Goal: Obtain resource: Obtain resource

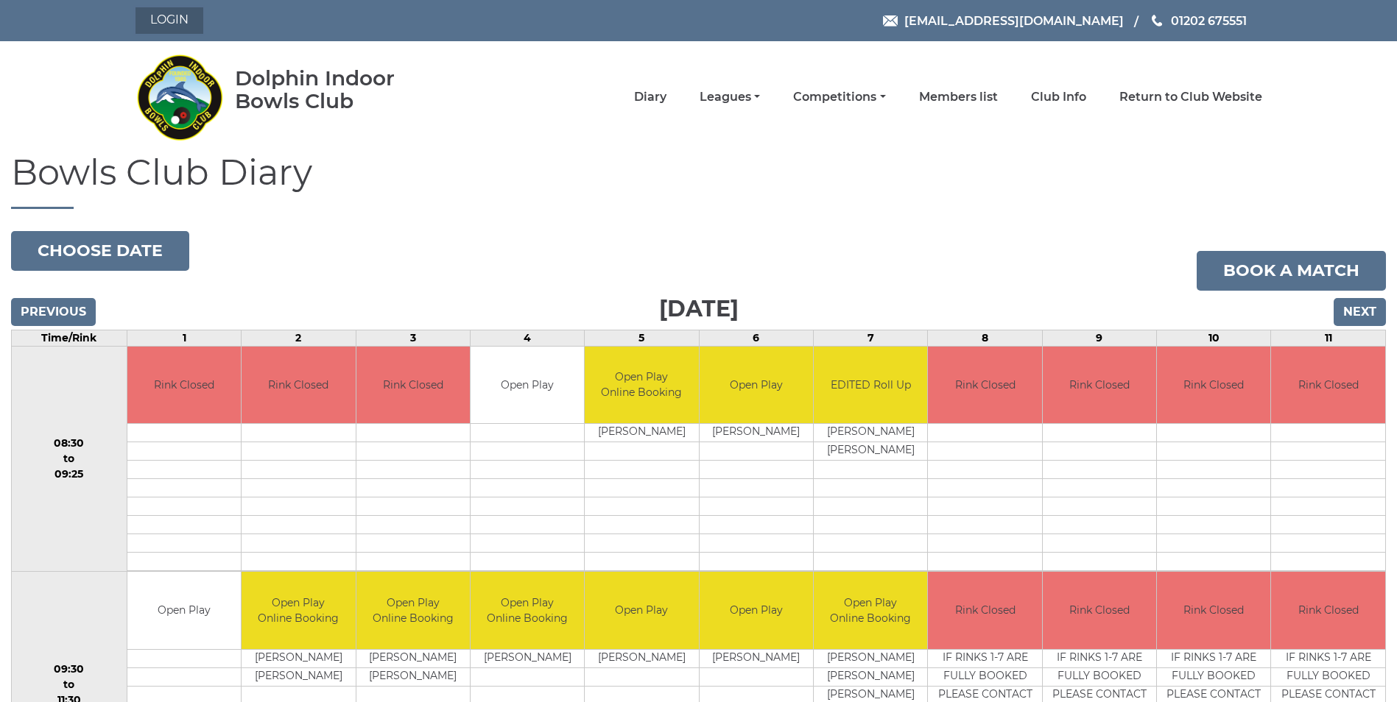
click at [175, 24] on link "Login" at bounding box center [169, 20] width 68 height 27
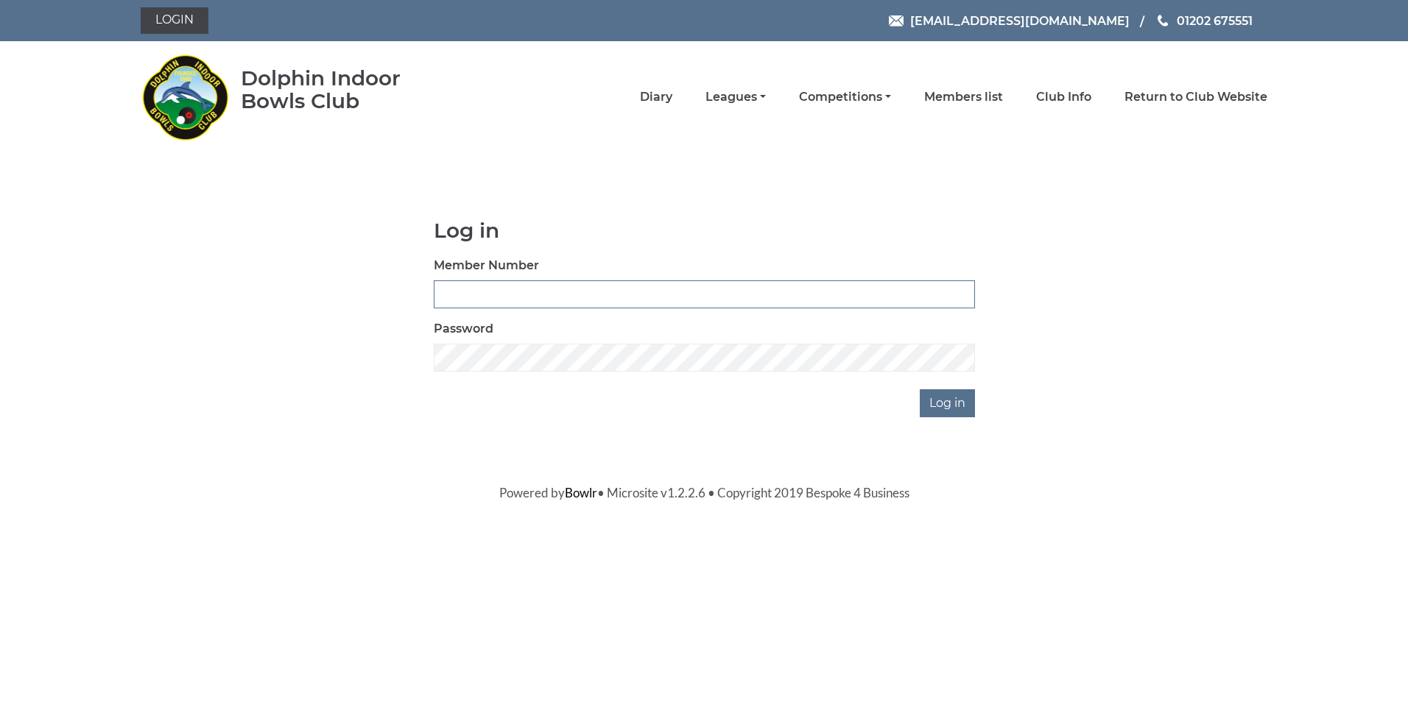
click at [470, 299] on input "Member Number" at bounding box center [704, 295] width 541 height 28
type input "3054"
click at [920, 389] on input "Log in" at bounding box center [947, 403] width 55 height 28
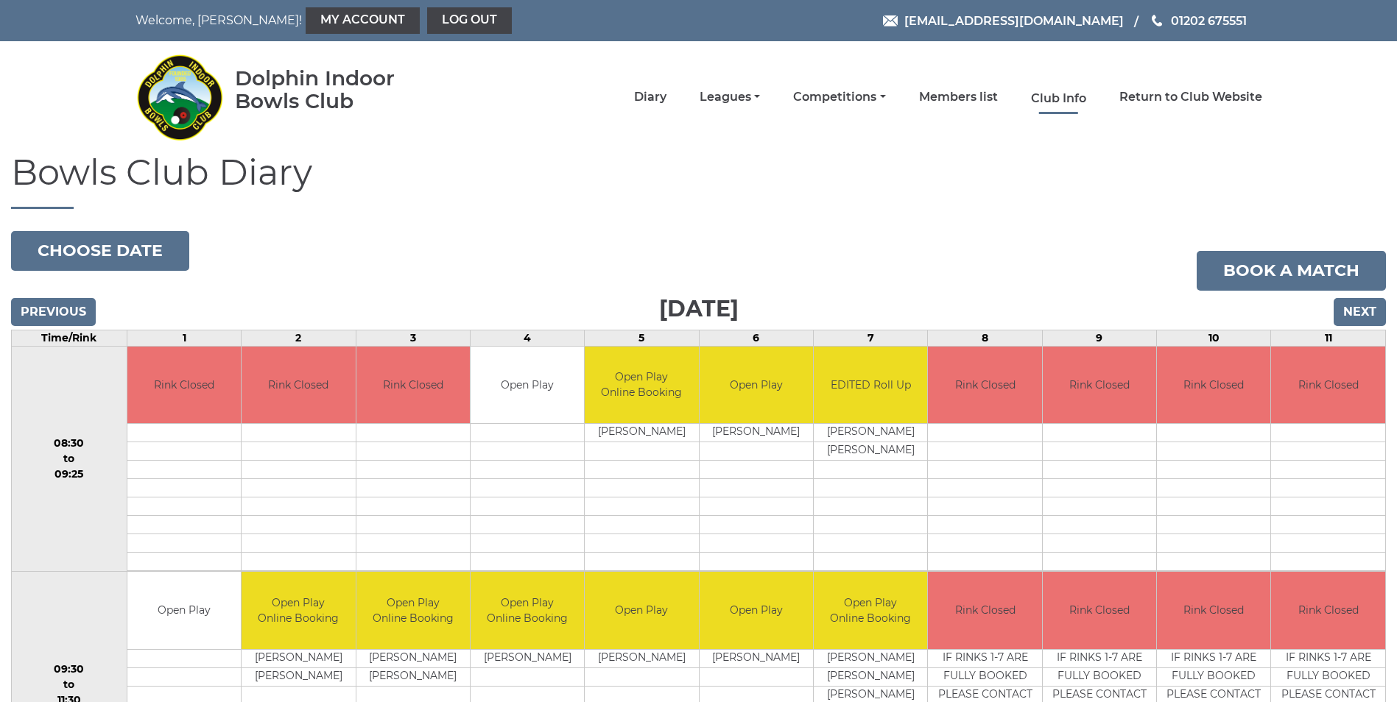
click at [1074, 102] on link "Club Info" at bounding box center [1058, 99] width 55 height 16
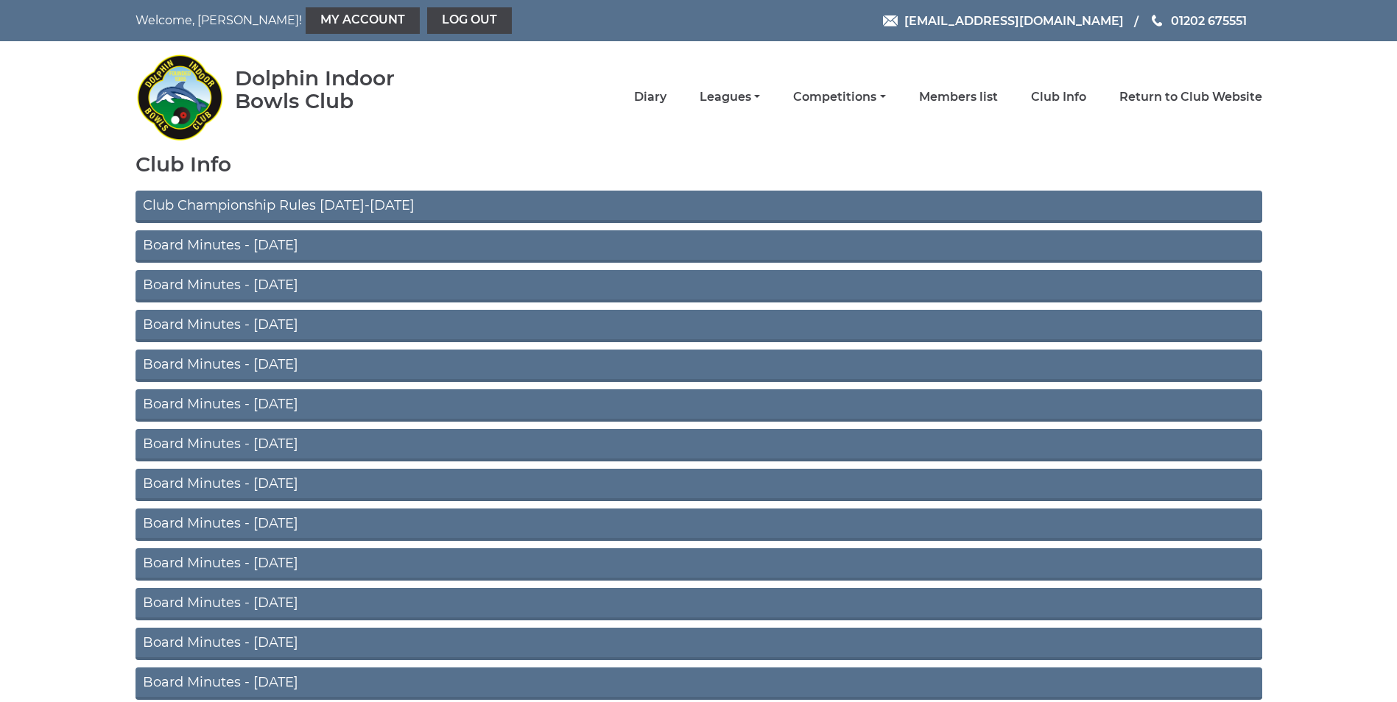
click at [236, 208] on link "Club Championship Rules 2025-2026" at bounding box center [698, 207] width 1126 height 32
